Goal: Information Seeking & Learning: Learn about a topic

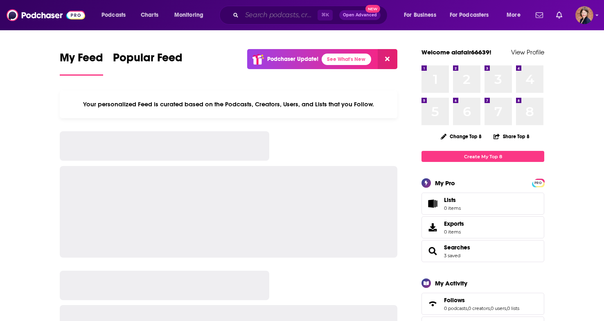
click at [256, 15] on input "Search podcasts, credits, & more..." at bounding box center [280, 15] width 76 height 13
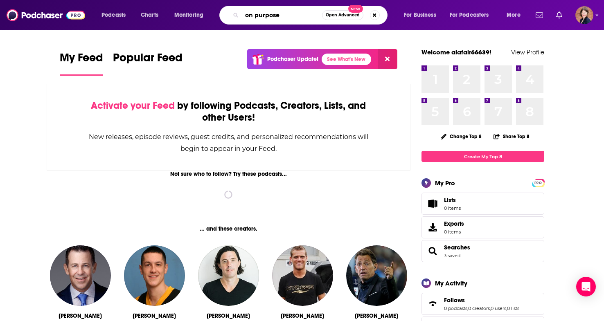
type input "on purpose"
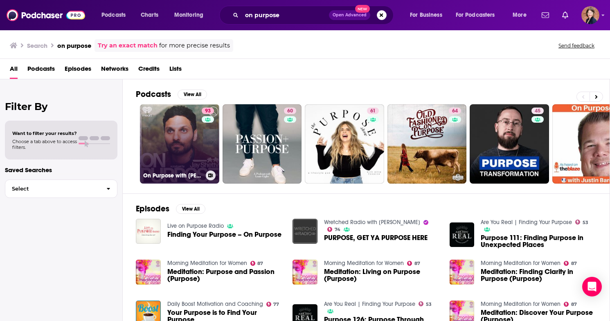
click at [176, 145] on link "93 On Purpose with [PERSON_NAME]" at bounding box center [179, 143] width 79 height 79
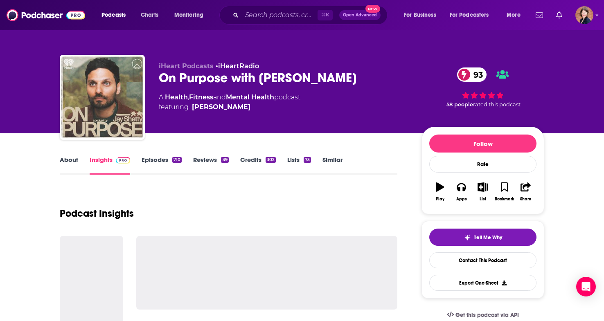
click at [72, 160] on link "About" at bounding box center [69, 165] width 18 height 19
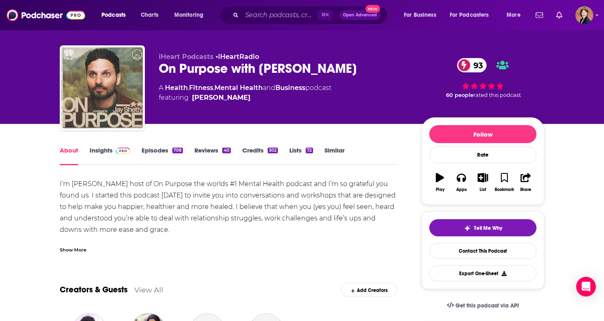
scroll to position [28, 0]
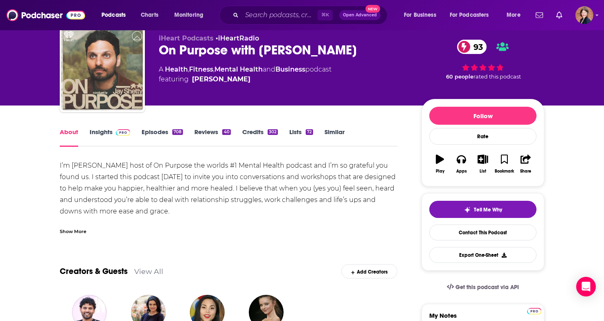
click at [81, 222] on div "Show More" at bounding box center [229, 228] width 338 height 14
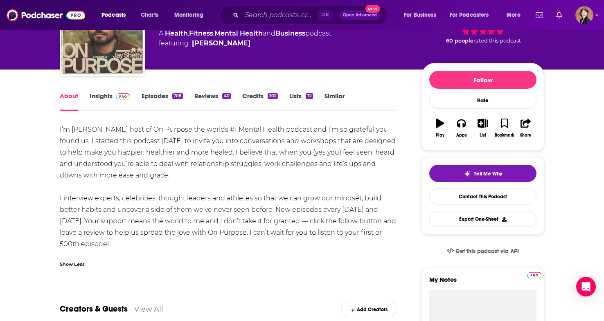
scroll to position [87, 0]
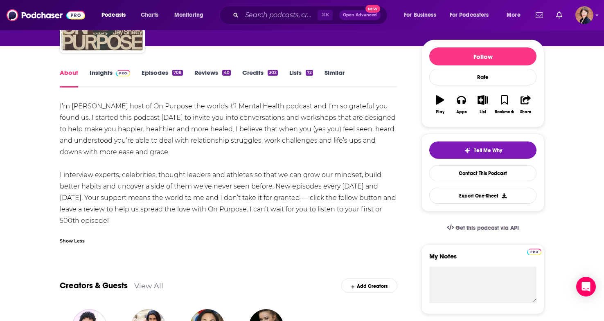
click at [152, 69] on link "Episodes 708" at bounding box center [162, 78] width 41 height 19
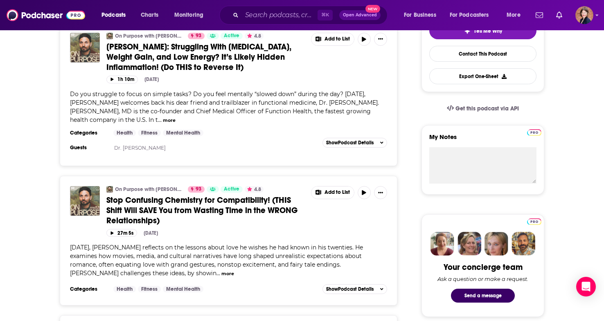
scroll to position [148, 0]
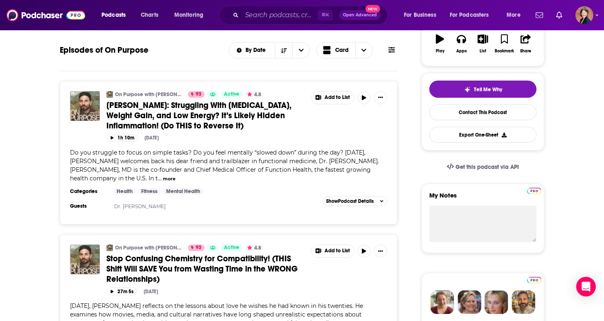
click at [173, 117] on span "[PERSON_NAME]: Struggling With [MEDICAL_DATA], Weight Gain, and Low Energy? It’…" at bounding box center [198, 115] width 185 height 31
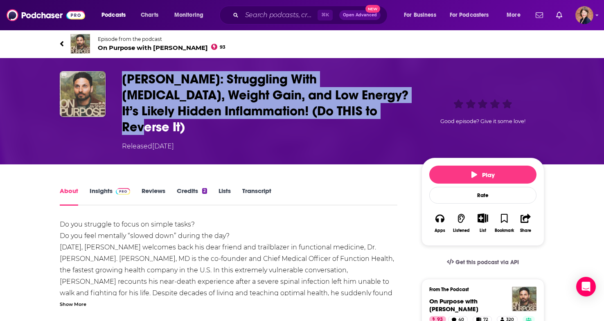
drag, startPoint x: 341, startPoint y: 113, endPoint x: 137, endPoint y: 79, distance: 207.0
click at [124, 79] on h1 "[PERSON_NAME]: Struggling With [MEDICAL_DATA], Weight Gain, and Low Energy? It’…" at bounding box center [265, 103] width 286 height 64
copy h1 "[PERSON_NAME]: Struggling With [MEDICAL_DATA], Weight Gain, and Low Energy? It’…"
click at [61, 41] on icon at bounding box center [62, 44] width 4 height 8
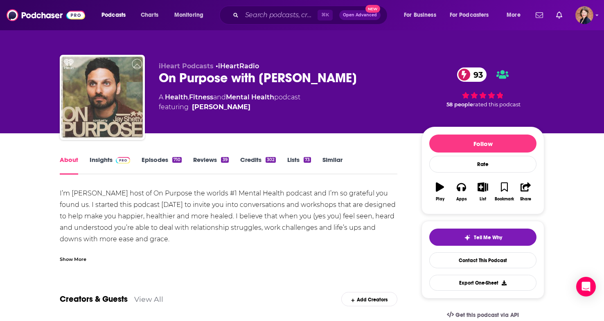
click at [159, 162] on link "Episodes 710" at bounding box center [162, 165] width 40 height 19
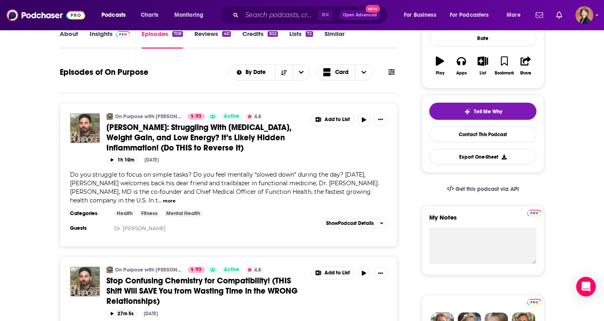
scroll to position [191, 0]
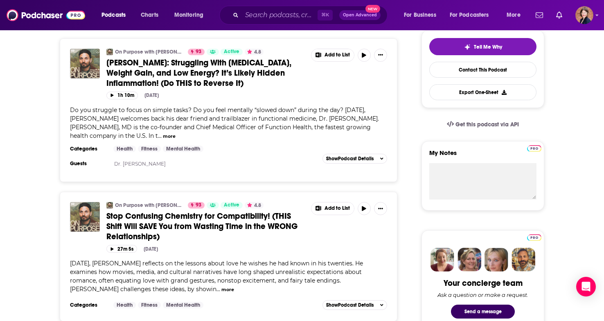
click at [215, 224] on span "Stop Confusing Chemistry for Compatibility! (THIS Shift Will SAVE You from Wast…" at bounding box center [201, 226] width 191 height 31
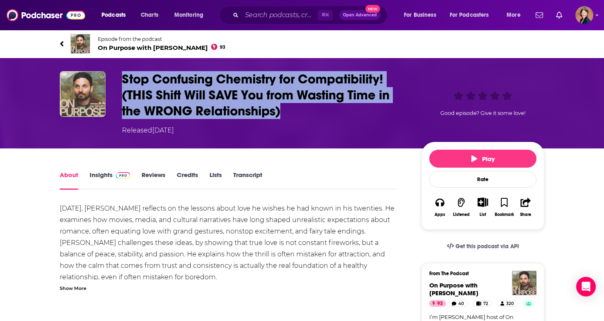
drag, startPoint x: 285, startPoint y: 111, endPoint x: 118, endPoint y: 81, distance: 169.7
click at [118, 81] on div "Stop Confusing Chemistry for Compatibility! (THIS Shift Will SAVE You from Wast…" at bounding box center [302, 103] width 485 height 64
copy h1 "Stop Confusing Chemistry for Compatibility! (THIS Shift Will SAVE You from Wast…"
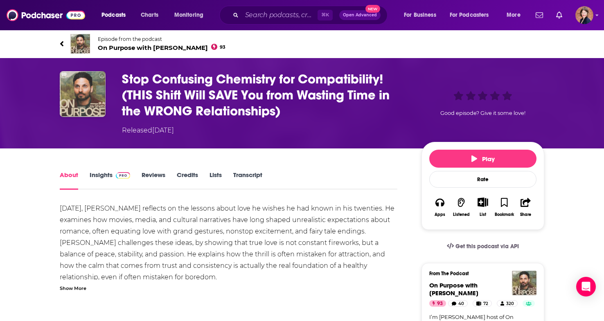
click at [59, 43] on div "Episode from the podcast On Purpose with [PERSON_NAME] 93 Next Episode" at bounding box center [302, 43] width 497 height 33
click at [62, 45] on icon at bounding box center [61, 43] width 3 height 5
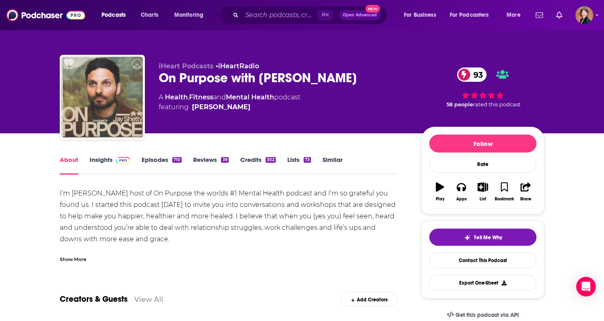
click at [159, 160] on link "Episodes 710" at bounding box center [162, 165] width 40 height 19
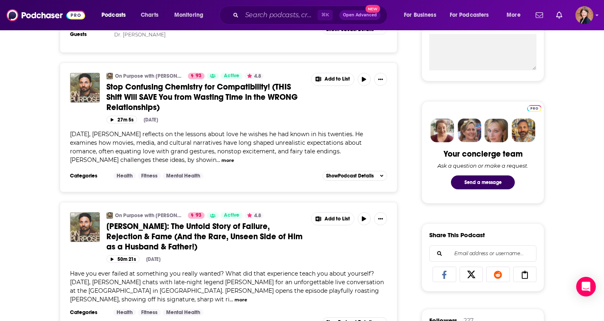
scroll to position [381, 0]
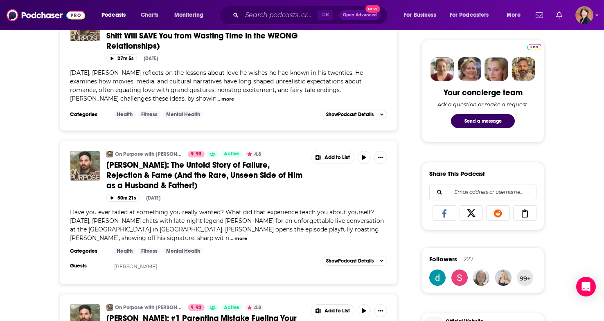
click at [192, 176] on span "[PERSON_NAME]: The Untold Story of Failure, Rejection & Fame (And the Rare, Uns…" at bounding box center [204, 175] width 196 height 31
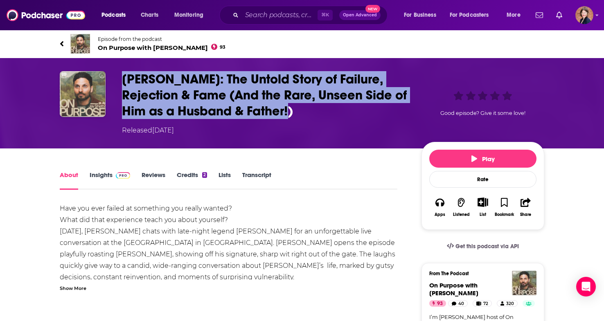
drag, startPoint x: 298, startPoint y: 112, endPoint x: 124, endPoint y: 78, distance: 177.2
click at [124, 78] on h1 "[PERSON_NAME]: The Untold Story of Failure, Rejection & Fame (And the Rare, Uns…" at bounding box center [265, 95] width 286 height 48
copy h1 "[PERSON_NAME]: The Untold Story of Failure, Rejection & Fame (And the Rare, Uns…"
